Goal: Task Accomplishment & Management: Manage account settings

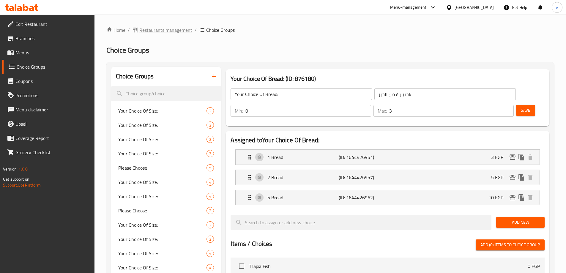
click at [158, 31] on span "Restaurants management" at bounding box center [165, 29] width 53 height 7
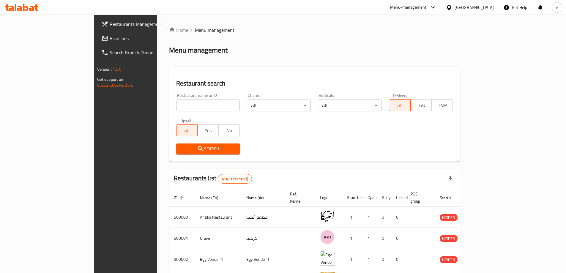
click at [94, 37] on div "Restaurants Management Branches Search Branch Phone Version: 1.0.0 Get support …" at bounding box center [283, 228] width 378 height 426
click at [102, 37] on icon at bounding box center [105, 38] width 6 height 5
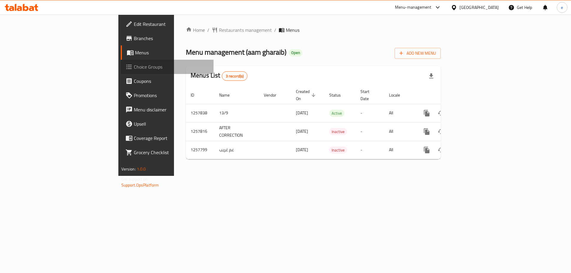
click at [125, 65] on icon at bounding box center [128, 66] width 7 height 7
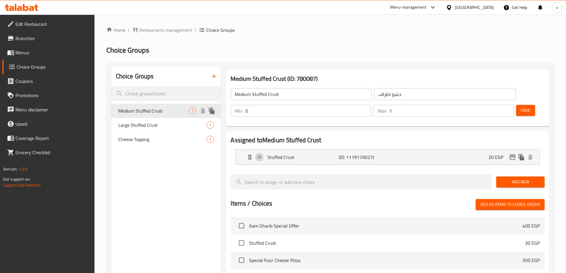
click at [141, 122] on span "Large Stuffed Crust" at bounding box center [162, 125] width 89 height 7
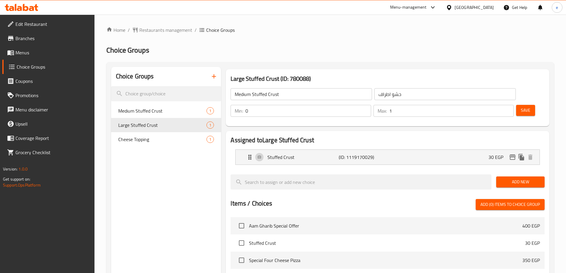
type input "Large Stuffed Crust"
click at [427, 9] on div "Menu-management" at bounding box center [408, 7] width 37 height 7
click at [406, 39] on div "Global Quality Control Center" at bounding box center [408, 40] width 52 height 7
